Goal: Transaction & Acquisition: Book appointment/travel/reservation

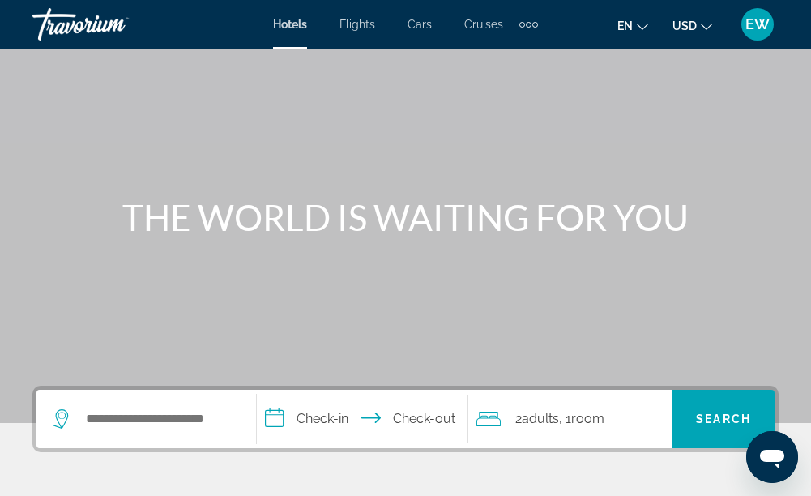
scroll to position [99, 0]
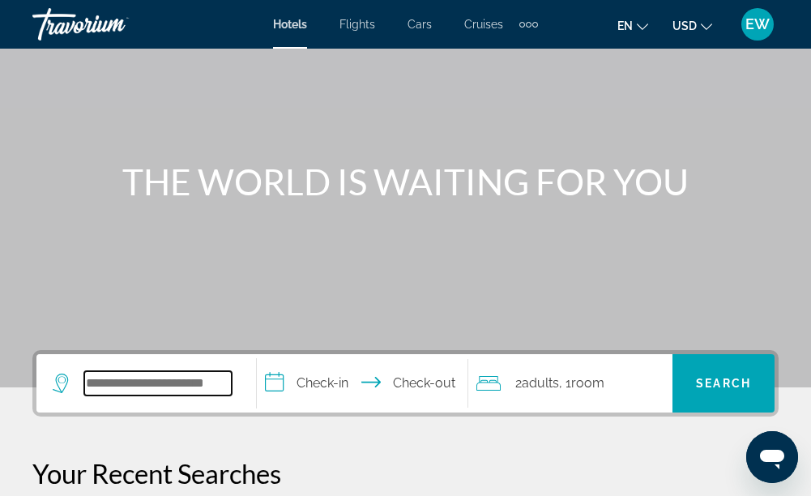
click at [213, 379] on input "Search widget" at bounding box center [157, 383] width 147 height 24
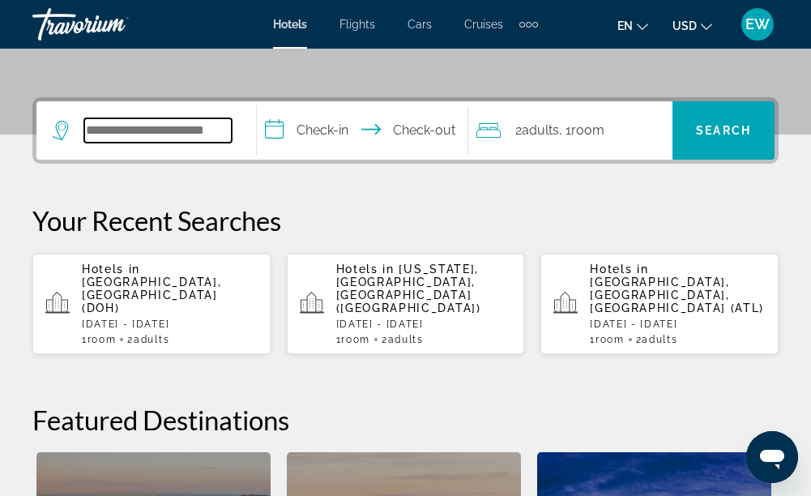
scroll to position [396, 0]
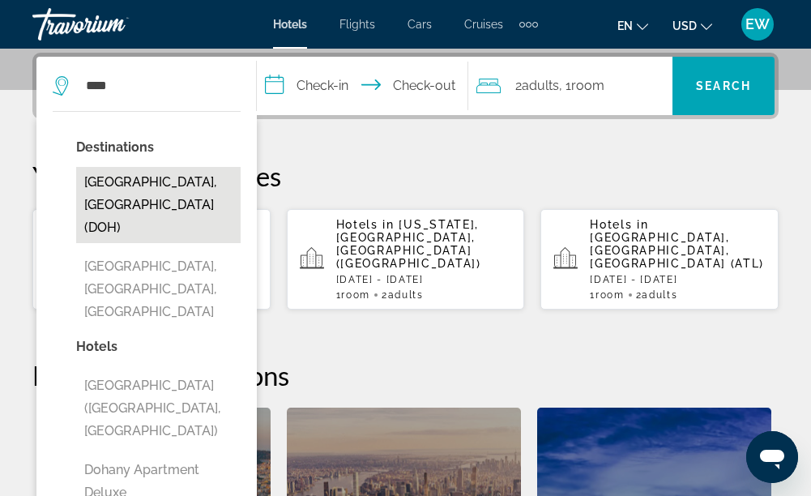
click at [169, 185] on button "[GEOGRAPHIC_DATA], [GEOGRAPHIC_DATA] (DOH)" at bounding box center [158, 205] width 164 height 76
type input "**********"
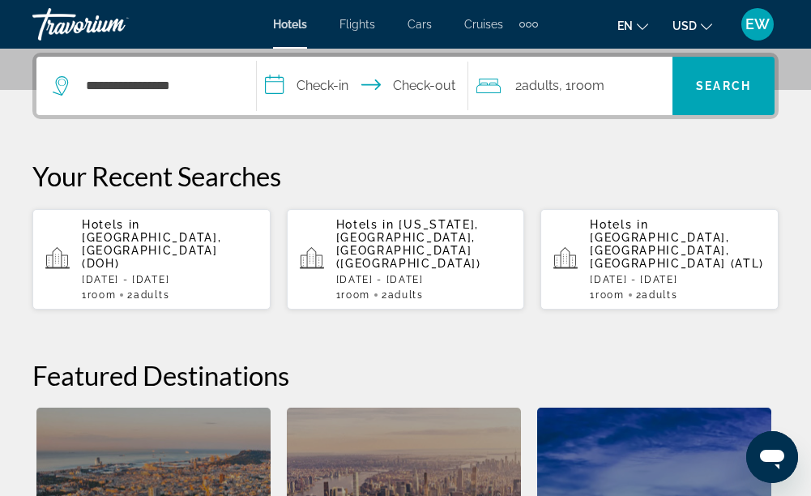
click at [331, 96] on input "**********" at bounding box center [366, 88] width 219 height 63
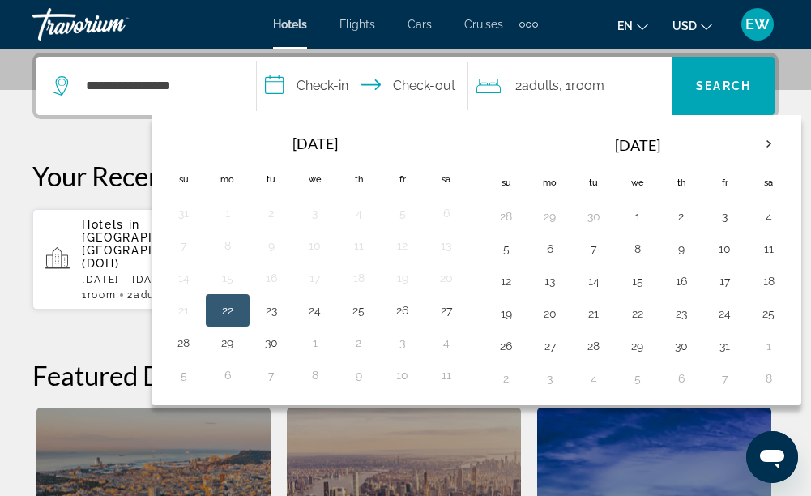
click at [232, 309] on button "22" at bounding box center [228, 310] width 26 height 23
click at [278, 311] on button "23" at bounding box center [271, 310] width 26 height 23
type input "**********"
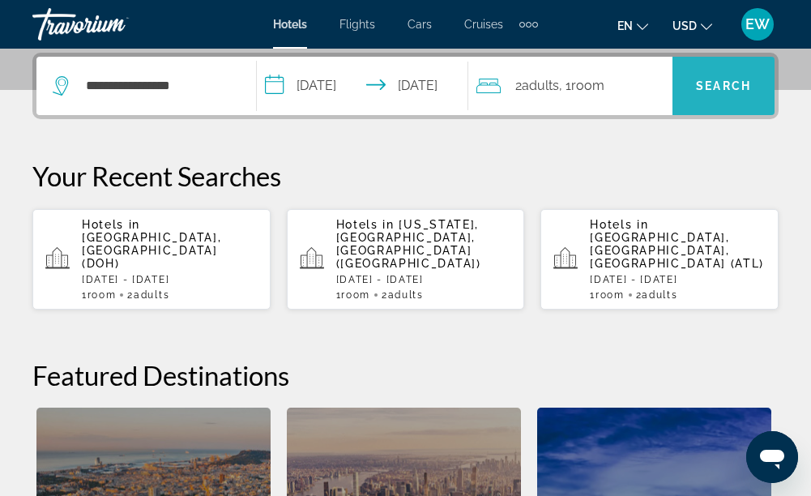
click at [700, 92] on span "Search widget" at bounding box center [723, 85] width 102 height 39
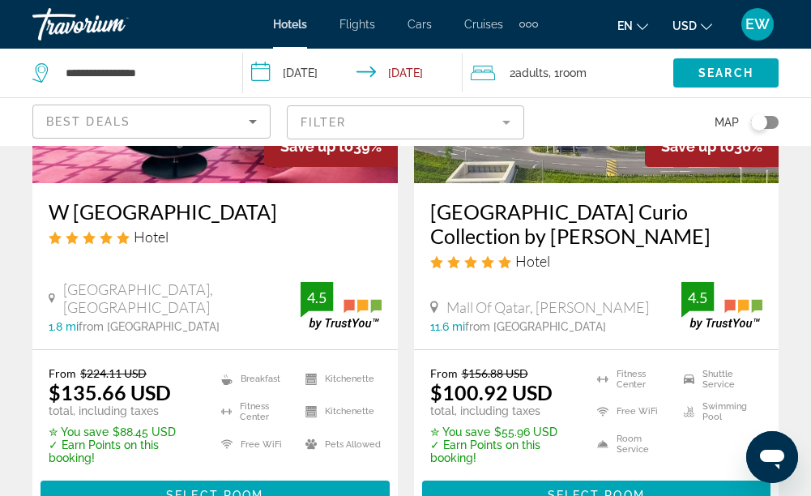
scroll to position [741, 0]
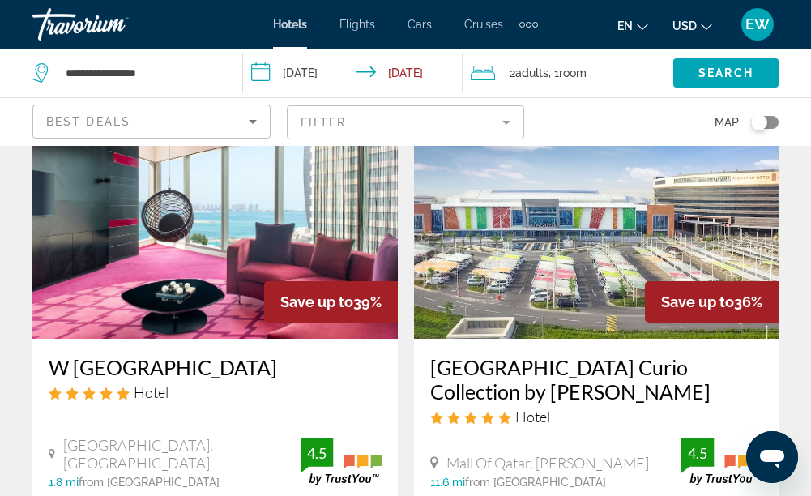
click at [314, 244] on img "Main content" at bounding box center [214, 208] width 365 height 259
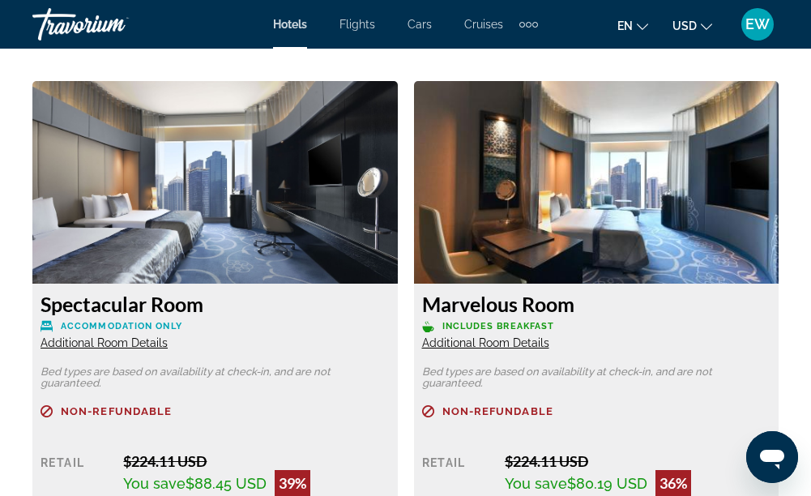
scroll to position [2784, 0]
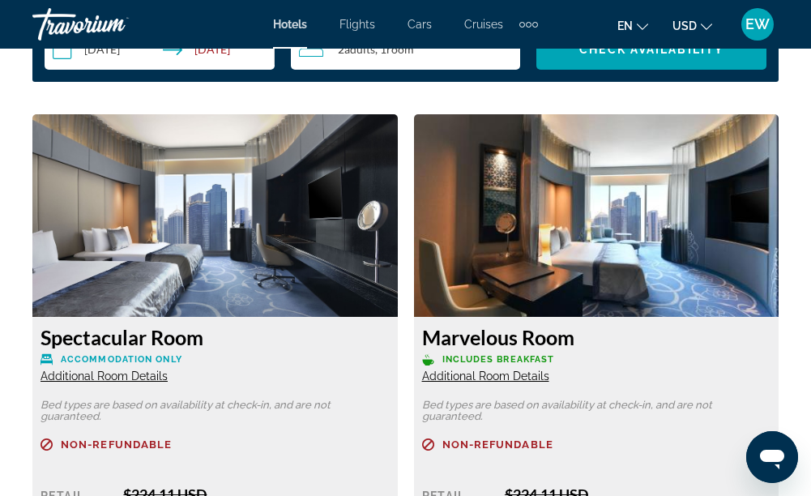
click at [359, 210] on img "Main content" at bounding box center [214, 215] width 365 height 203
click at [327, 241] on img "Main content" at bounding box center [214, 215] width 365 height 203
click at [149, 371] on span "Additional Room Details" at bounding box center [104, 375] width 127 height 13
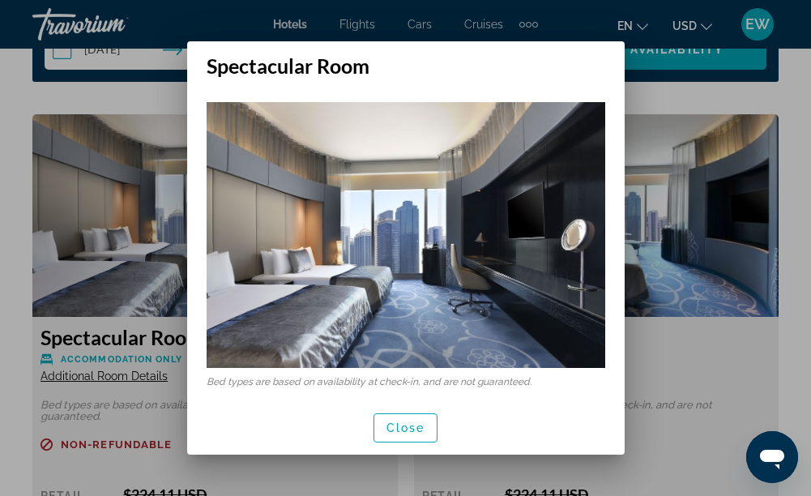
click at [482, 264] on img at bounding box center [406, 235] width 399 height 266
click at [420, 425] on span "Close" at bounding box center [405, 427] width 39 height 13
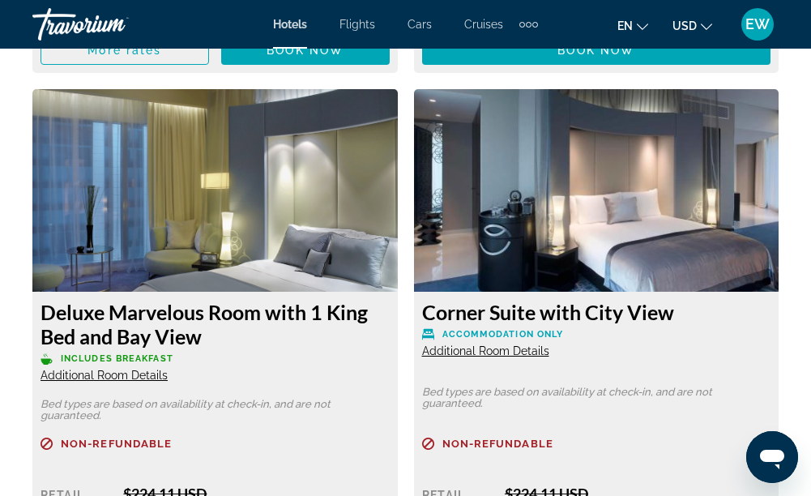
scroll to position [6843, 0]
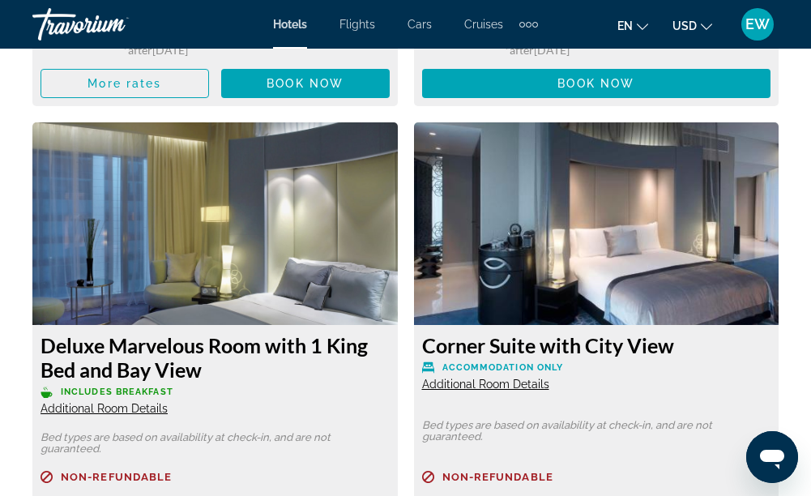
click at [672, 260] on img "Main content" at bounding box center [596, 223] width 365 height 203
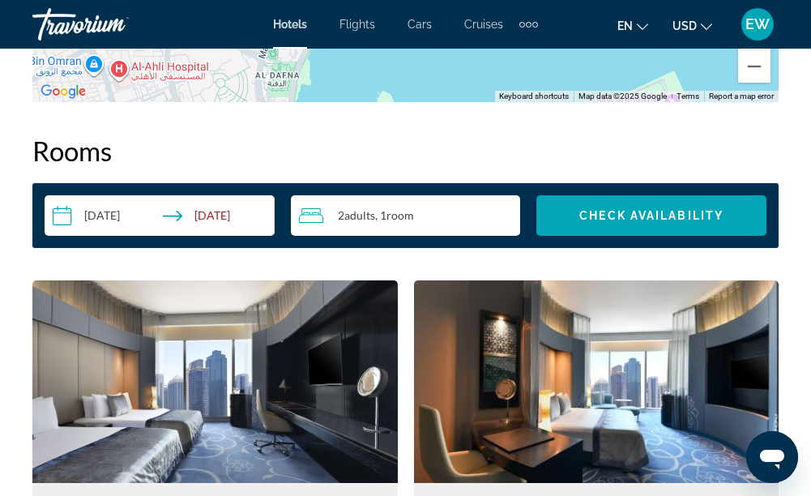
scroll to position [2651, 0]
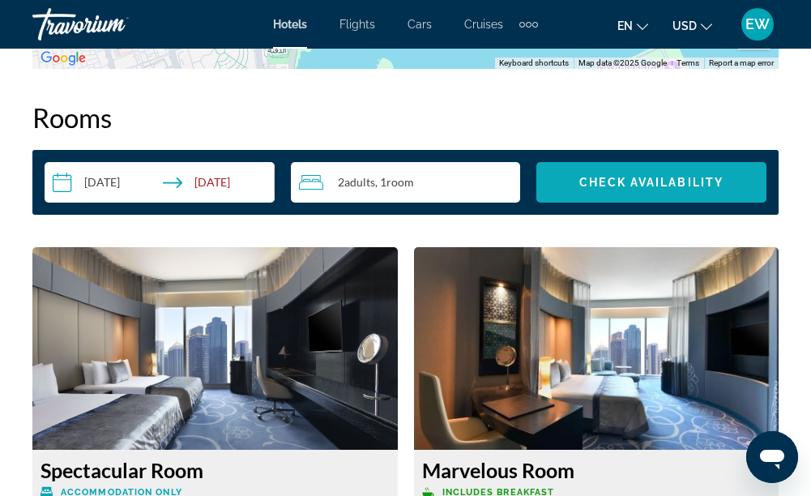
click at [595, 172] on span "Search widget" at bounding box center [651, 182] width 230 height 39
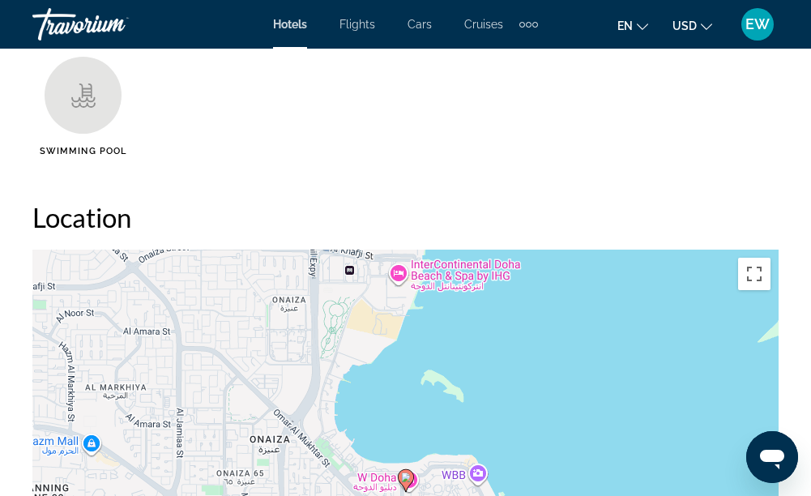
scroll to position [1925, 0]
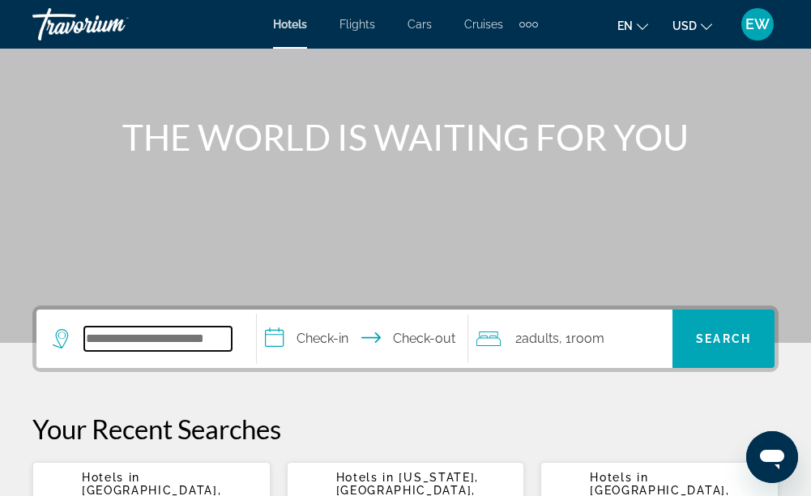
click at [225, 344] on input "Search widget" at bounding box center [157, 339] width 147 height 24
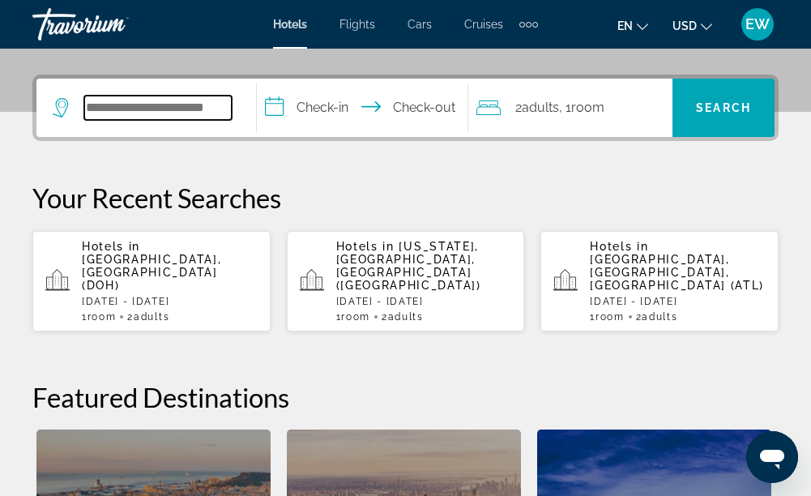
scroll to position [396, 0]
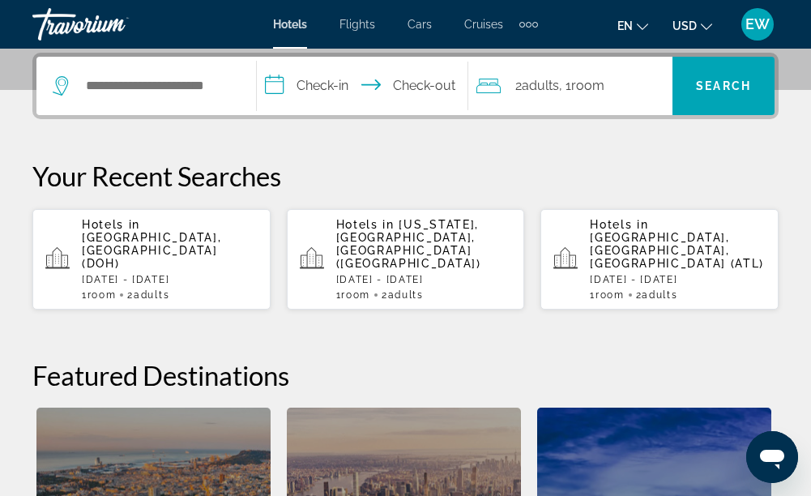
click at [163, 237] on p "Hotels in [GEOGRAPHIC_DATA], [GEOGRAPHIC_DATA] (DOH)" at bounding box center [170, 244] width 176 height 52
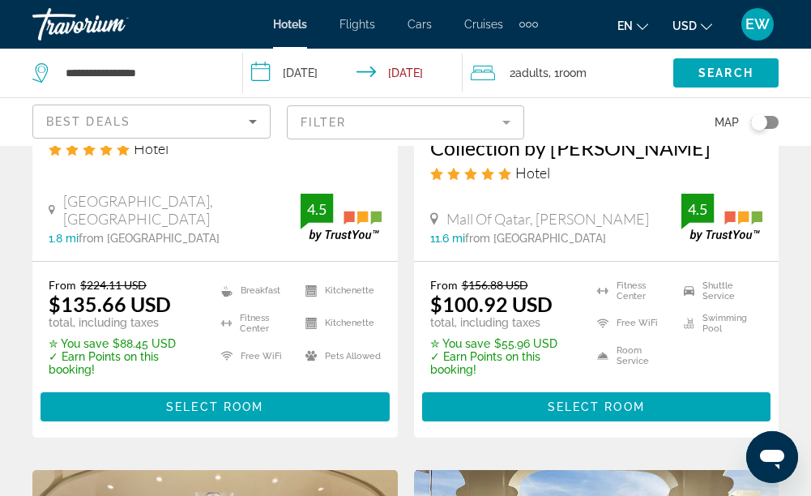
scroll to position [993, 0]
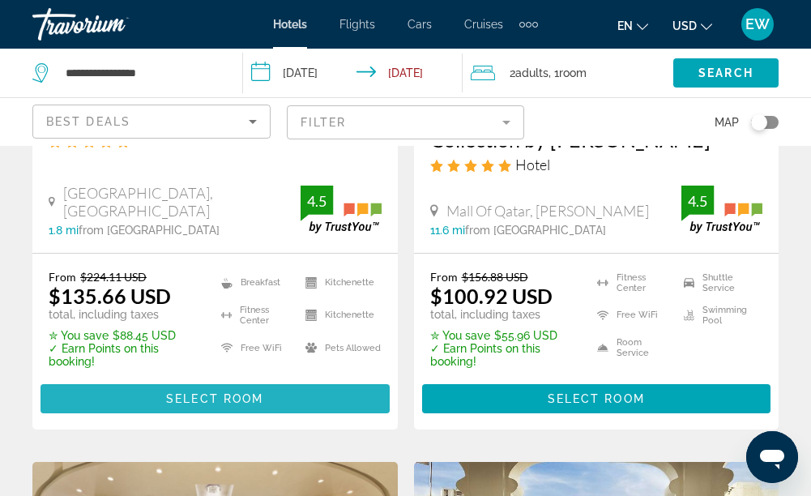
click at [188, 390] on span "Main content" at bounding box center [215, 398] width 349 height 39
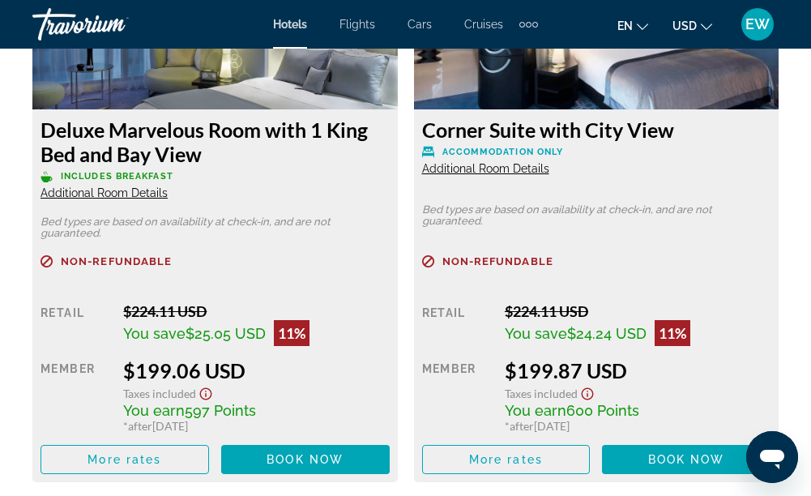
scroll to position [7158, 0]
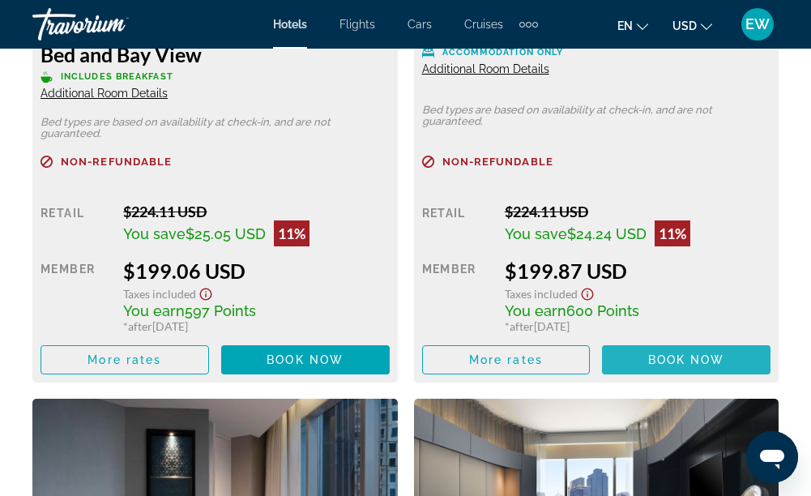
click at [695, 356] on span "Book now" at bounding box center [686, 359] width 77 height 13
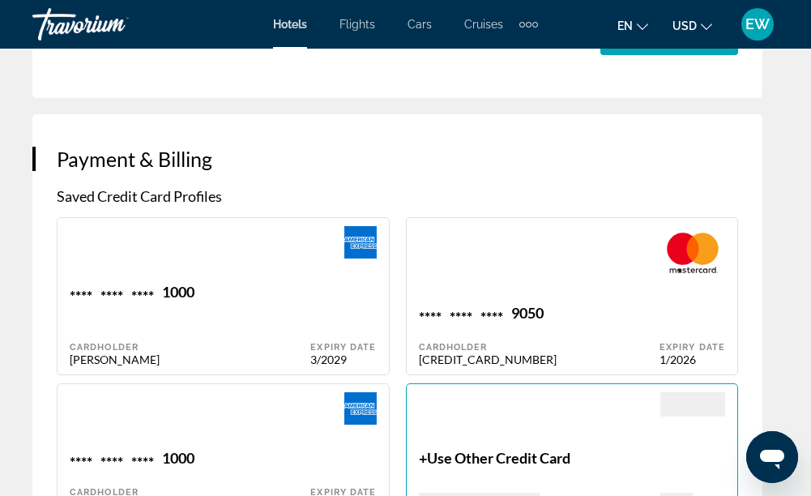
scroll to position [1639, 0]
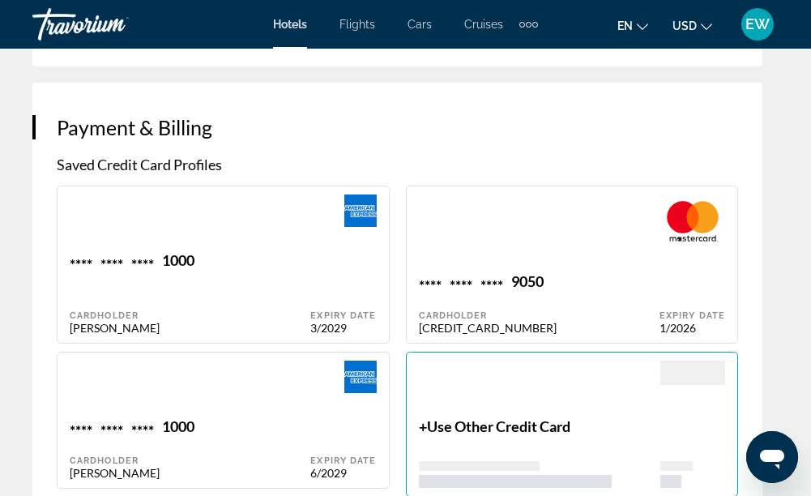
click at [659, 232] on div "Main content" at bounding box center [539, 233] width 241 height 78
type input "******"
type input "*****"
type input "**********"
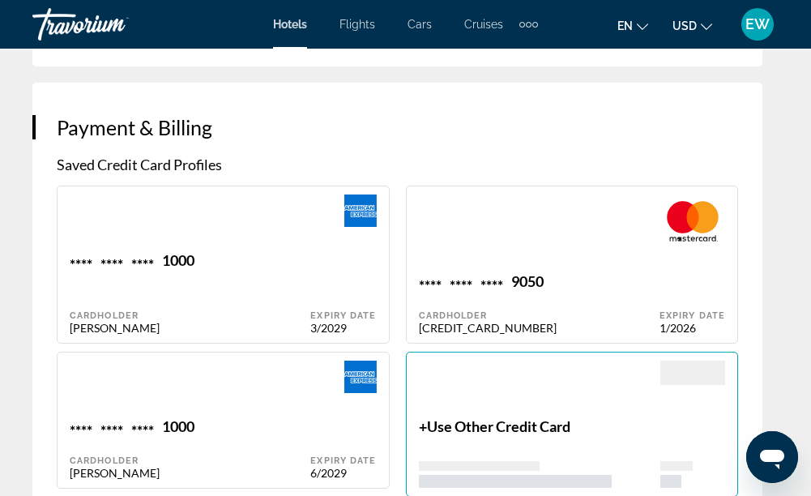
type input "**********"
type input "*****"
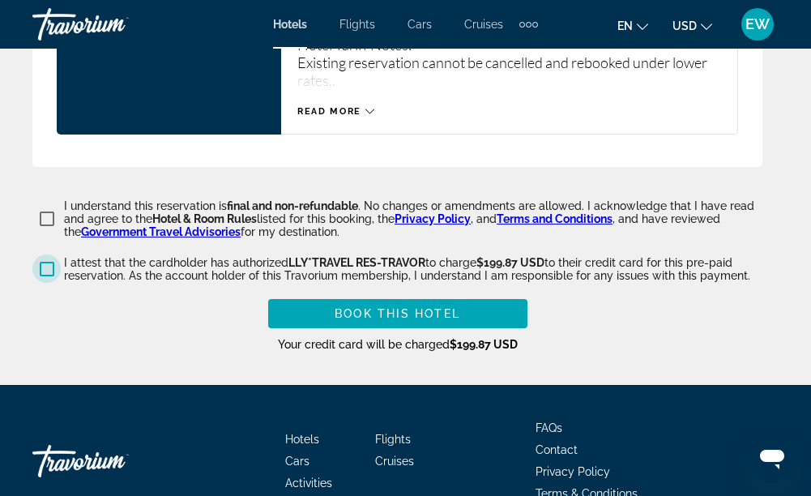
scroll to position [3013, 0]
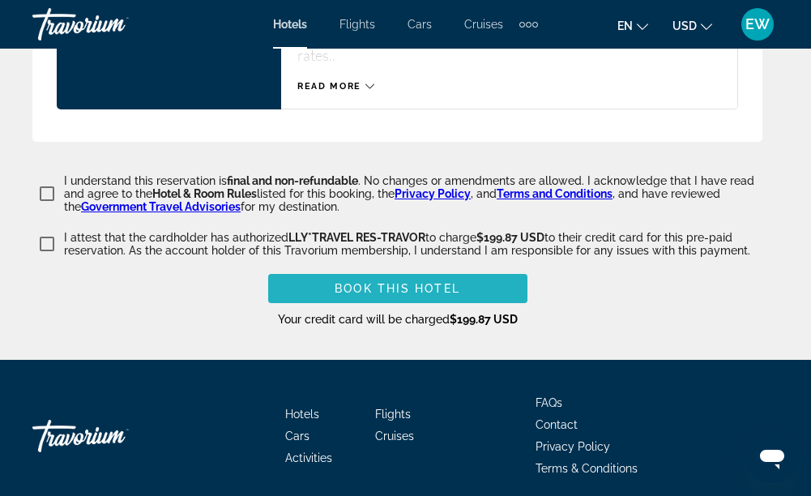
click at [473, 286] on span "Main content" at bounding box center [397, 288] width 259 height 39
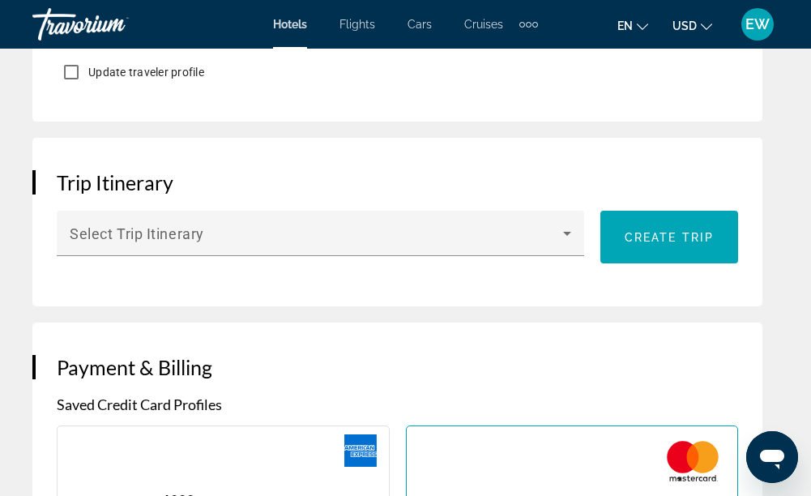
scroll to position [1412, 0]
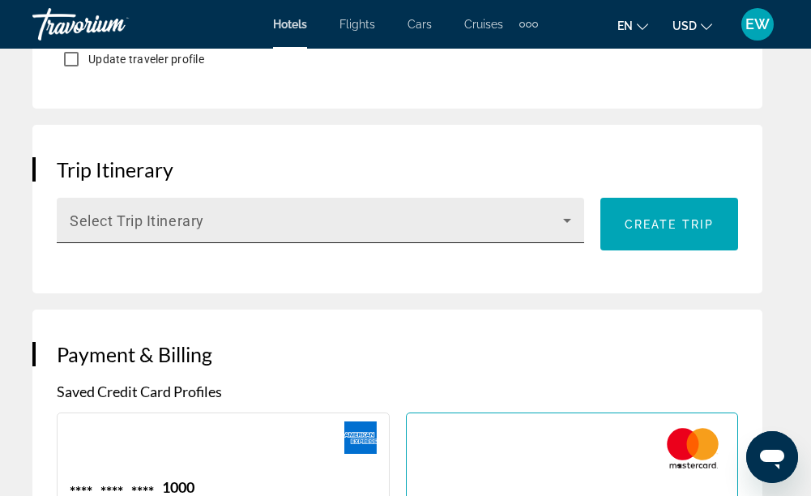
type input "**********"
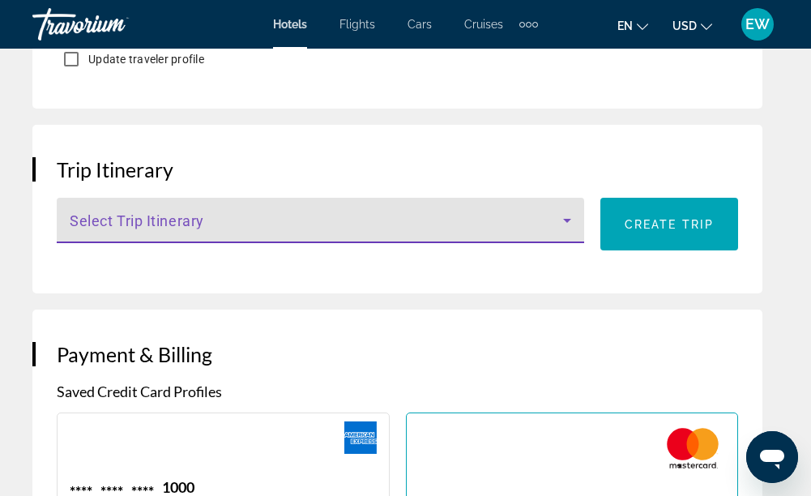
click at [380, 217] on span "Main content" at bounding box center [316, 226] width 493 height 19
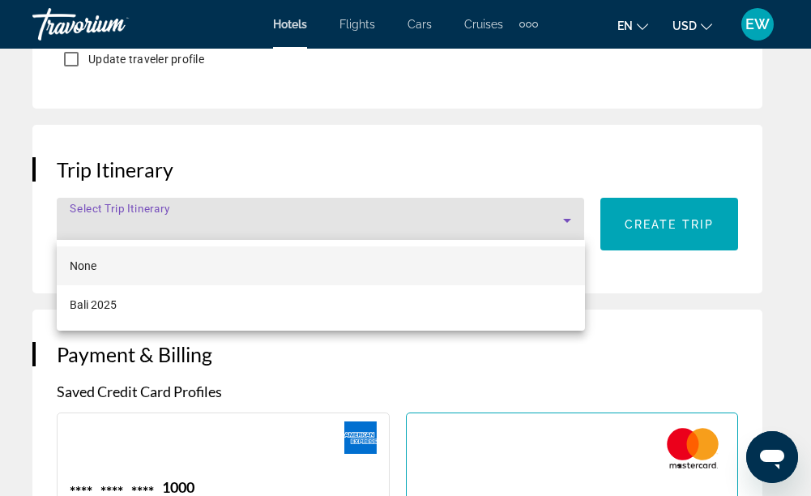
click at [710, 225] on div at bounding box center [405, 248] width 811 height 496
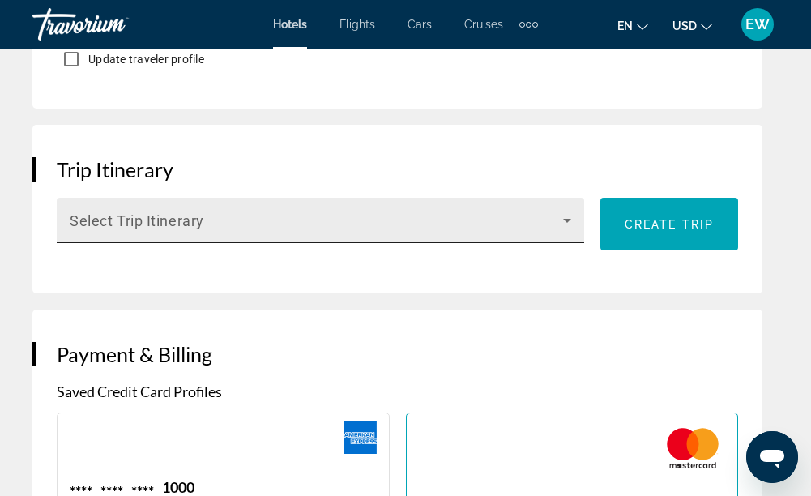
click at [339, 225] on span "Main content" at bounding box center [316, 226] width 493 height 19
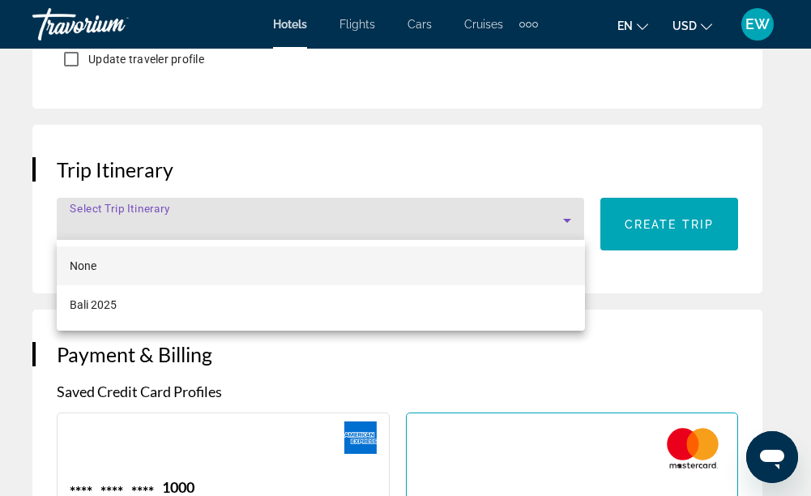
click at [280, 266] on mat-option "None" at bounding box center [321, 265] width 528 height 39
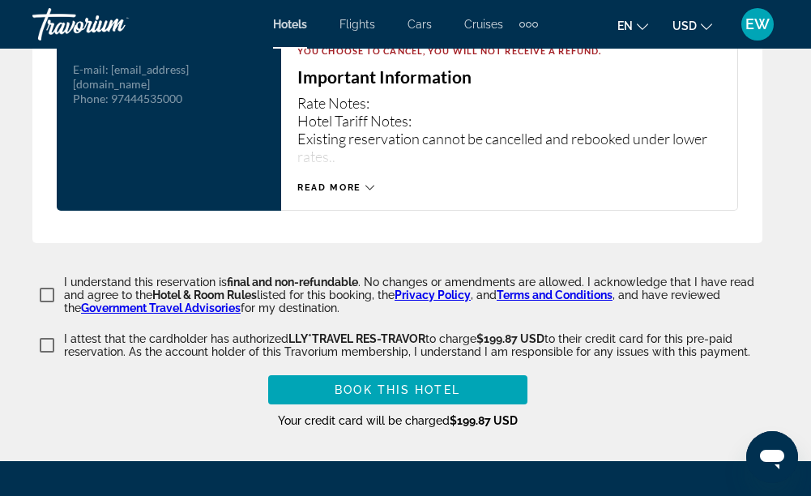
scroll to position [2918, 0]
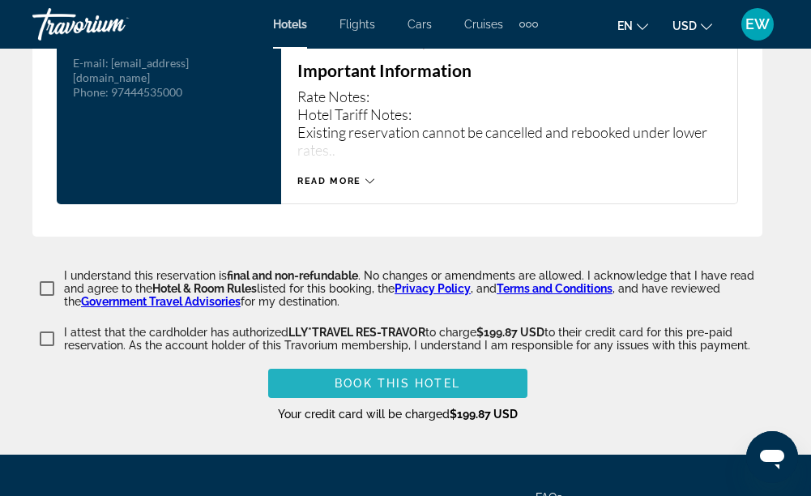
click at [404, 377] on span "Book this hotel" at bounding box center [398, 383] width 126 height 13
